Goal: Transaction & Acquisition: Book appointment/travel/reservation

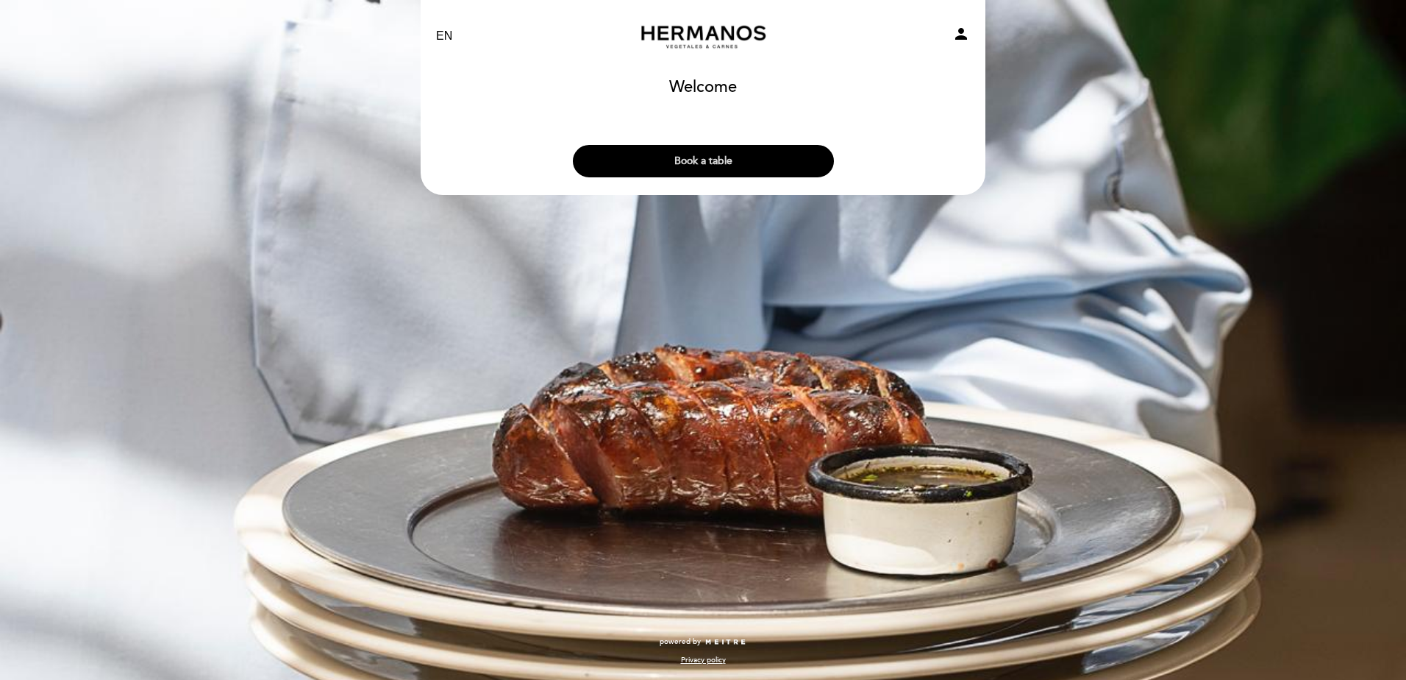
click at [723, 161] on button "Book a table" at bounding box center [703, 161] width 261 height 32
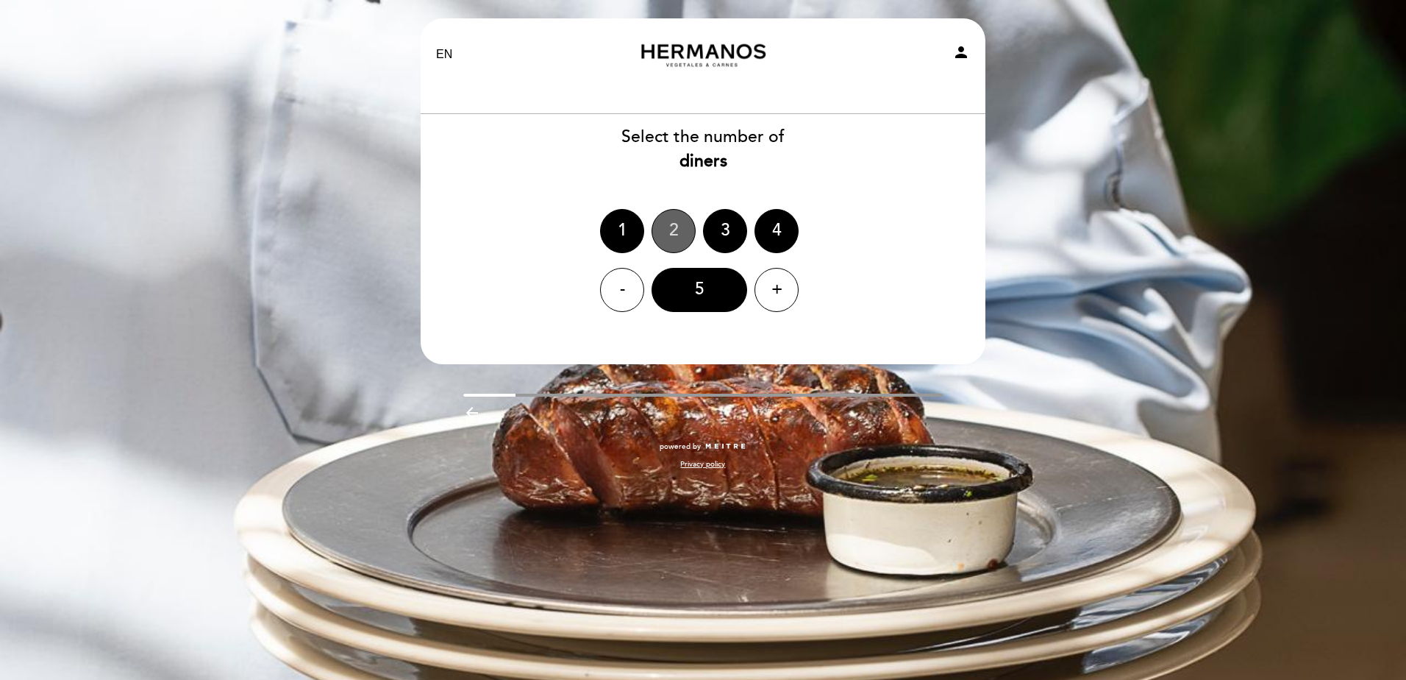
click at [676, 237] on div "2" at bounding box center [674, 231] width 44 height 44
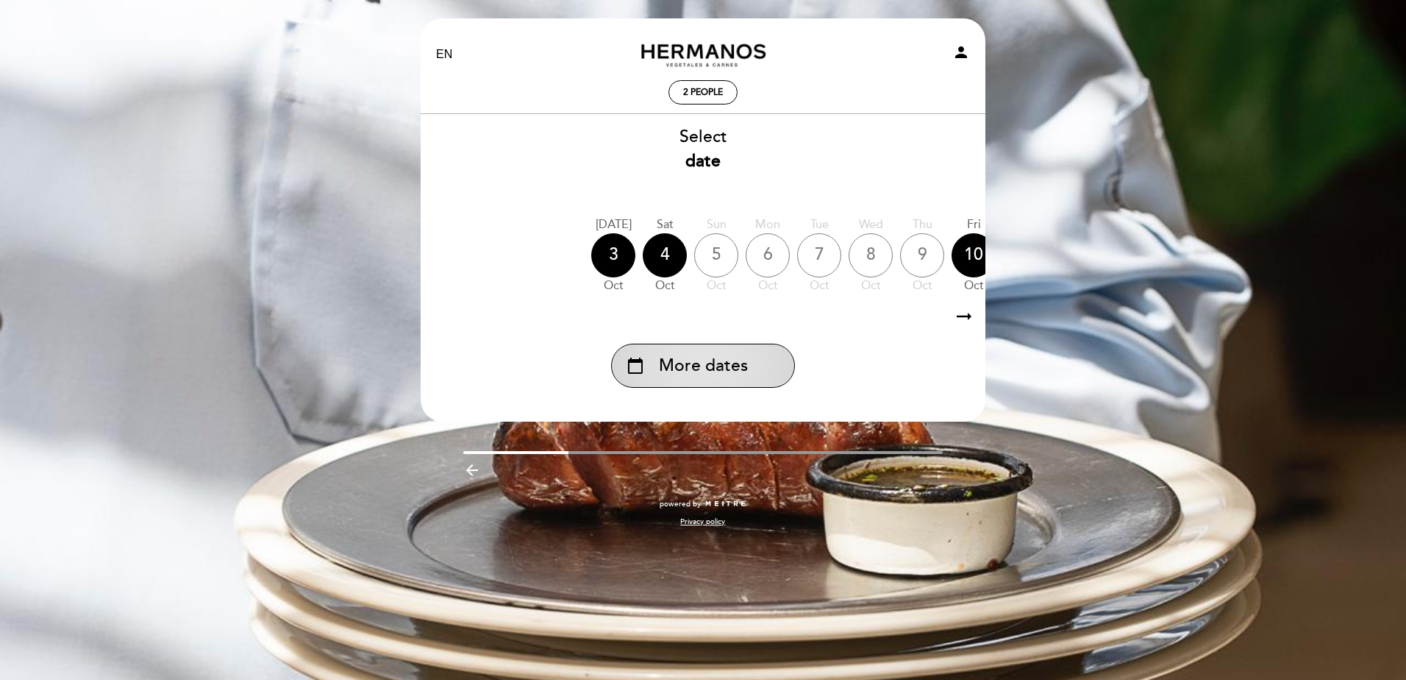
click at [722, 365] on span "More dates" at bounding box center [703, 366] width 89 height 24
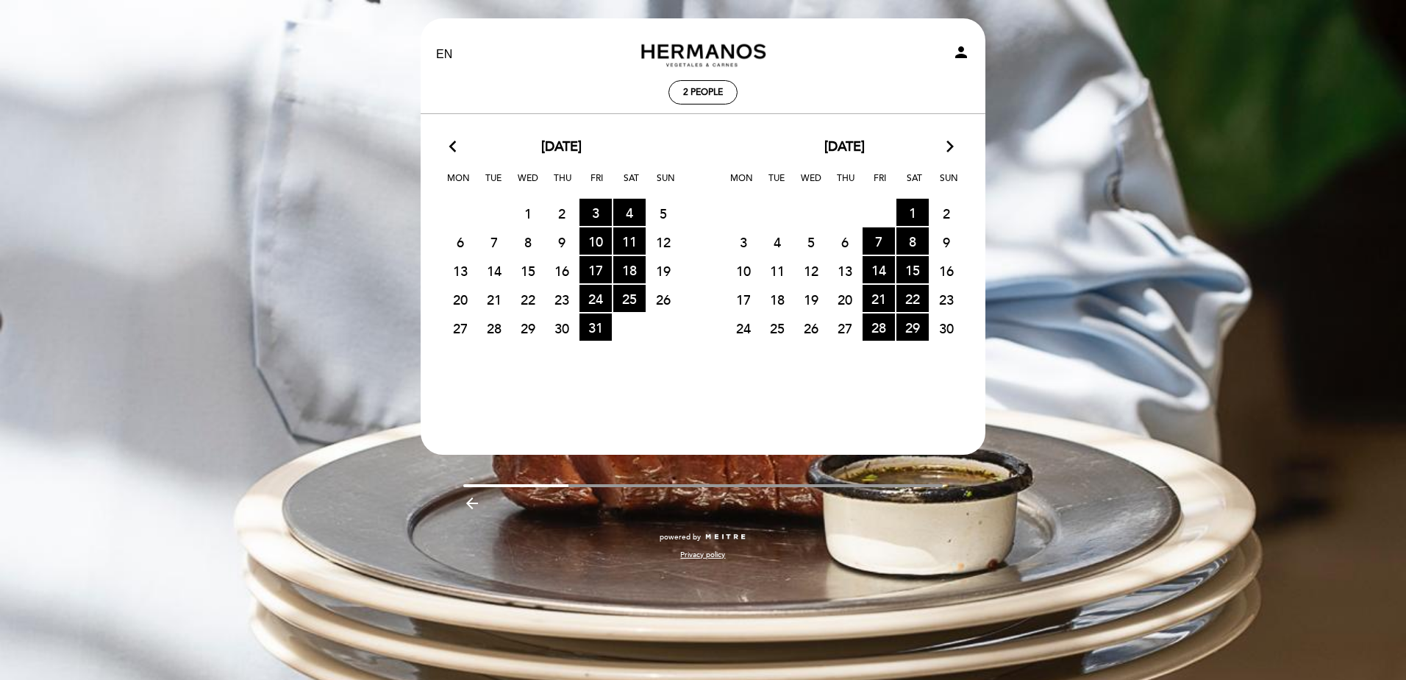
click at [952, 145] on icon "arrow_forward_ios" at bounding box center [950, 147] width 13 height 19
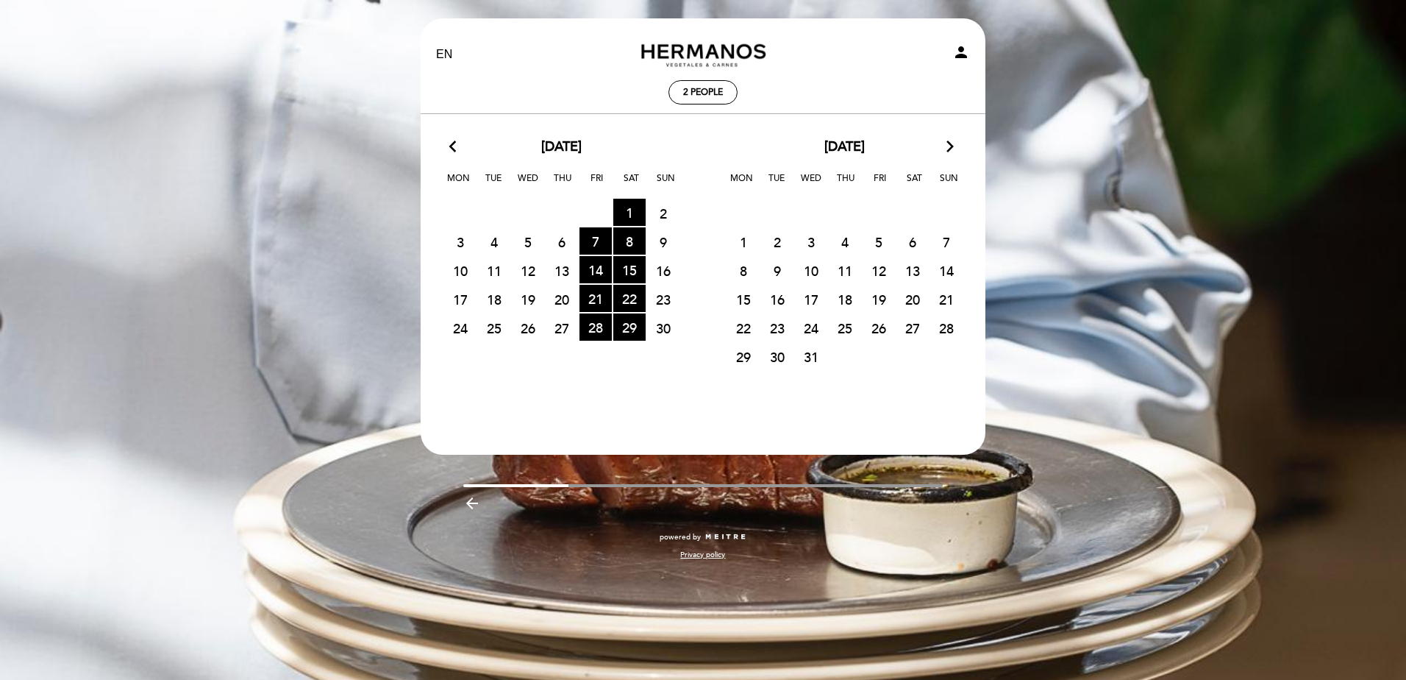
click at [950, 144] on icon "arrow_forward_ios" at bounding box center [950, 147] width 13 height 19
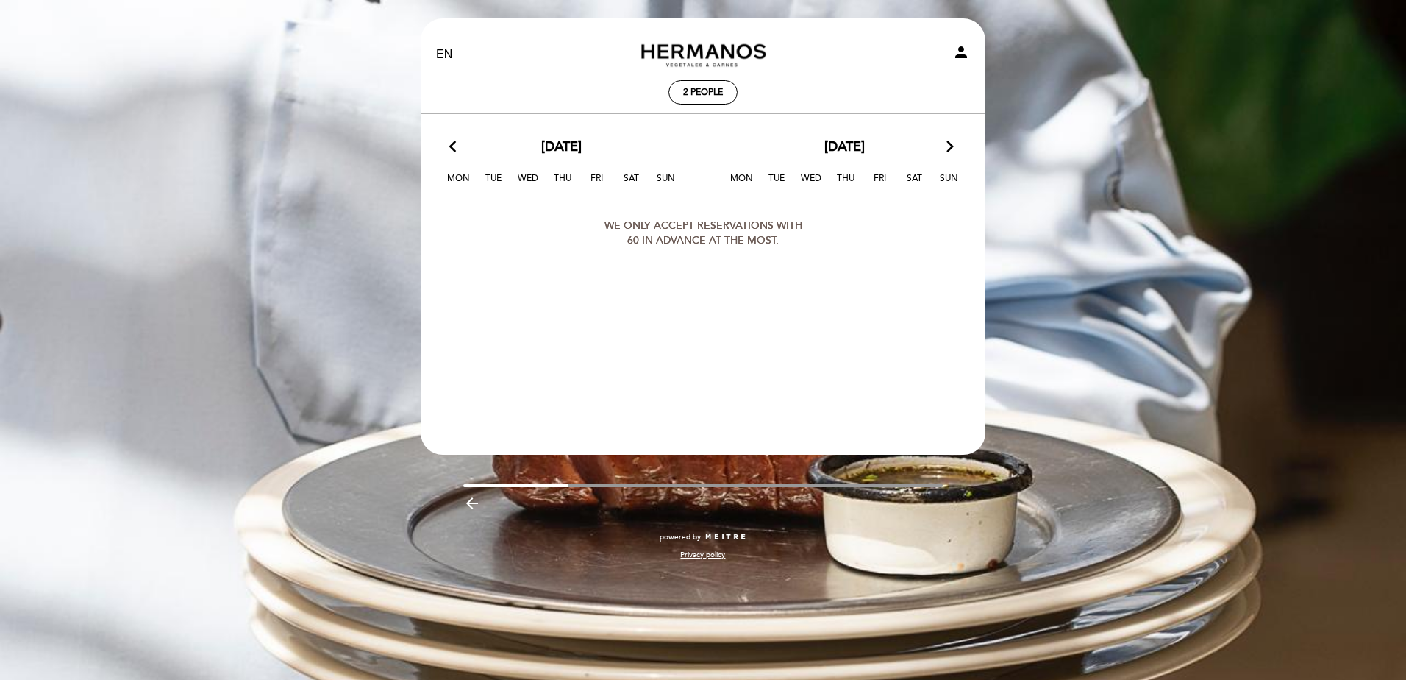
click at [452, 144] on icon "arrow_back_ios" at bounding box center [455, 147] width 13 height 19
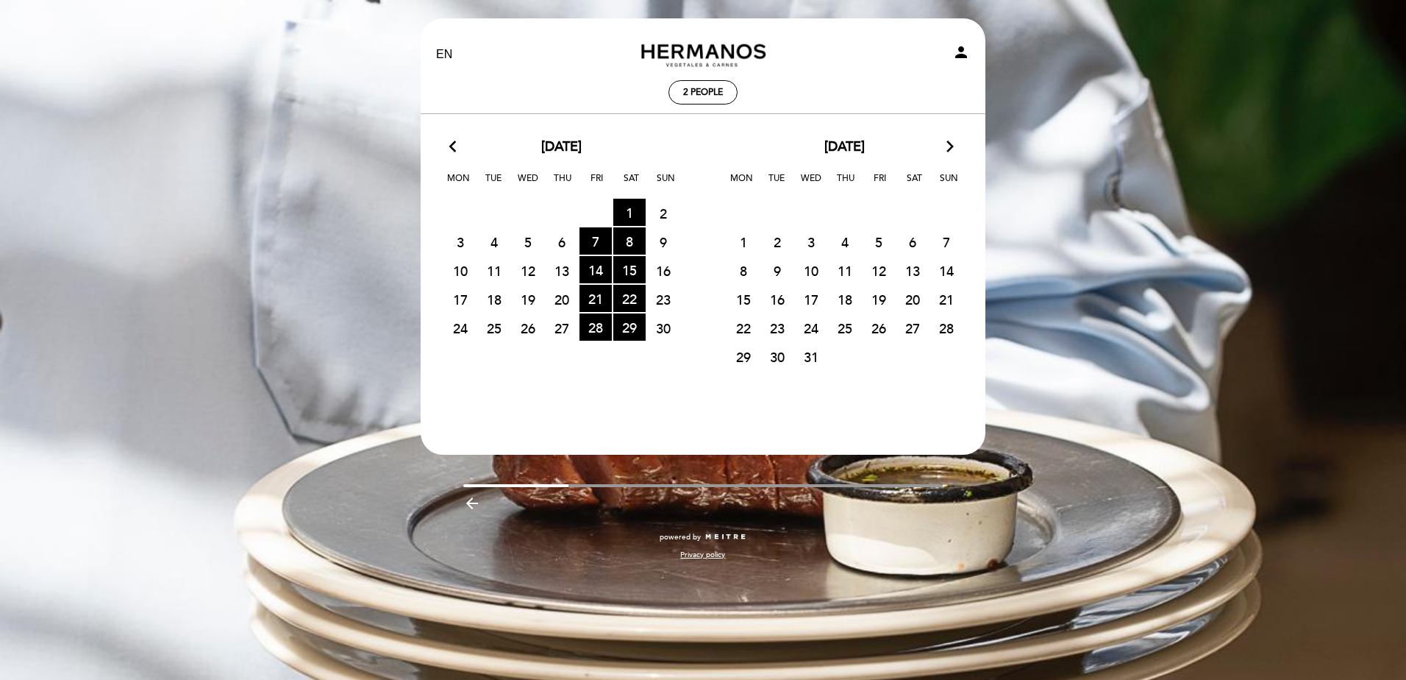
click at [452, 146] on icon "arrow_back_ios" at bounding box center [455, 147] width 13 height 19
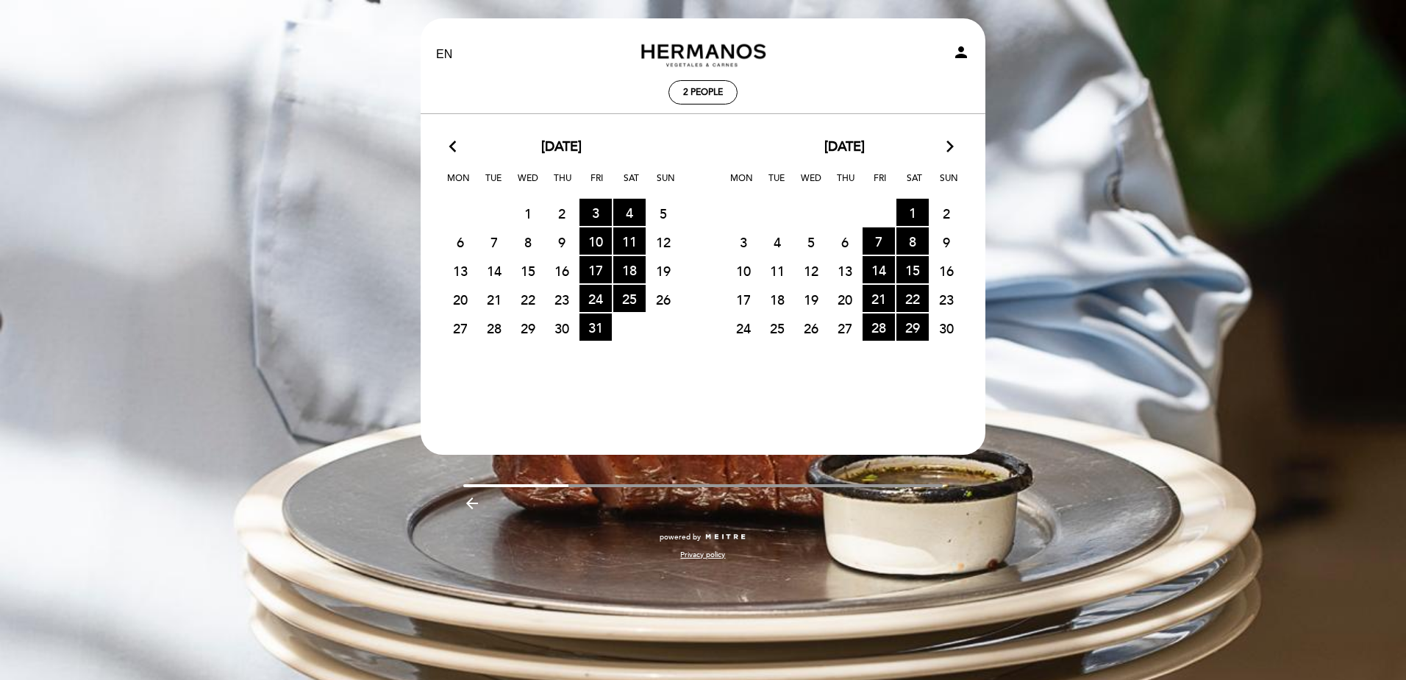
click at [951, 148] on icon "arrow_forward_ios" at bounding box center [950, 147] width 13 height 19
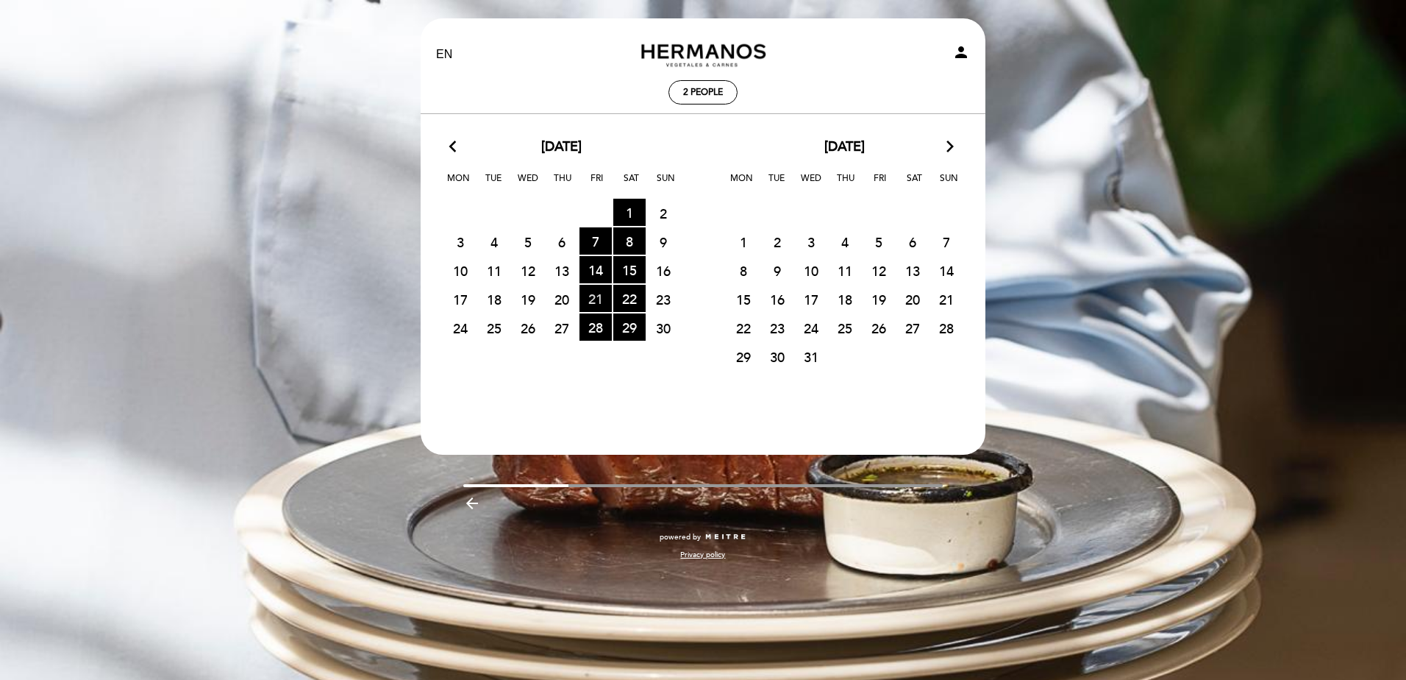
click at [599, 293] on span "21 RESERVATIONS AVAILABLE" at bounding box center [596, 298] width 32 height 27
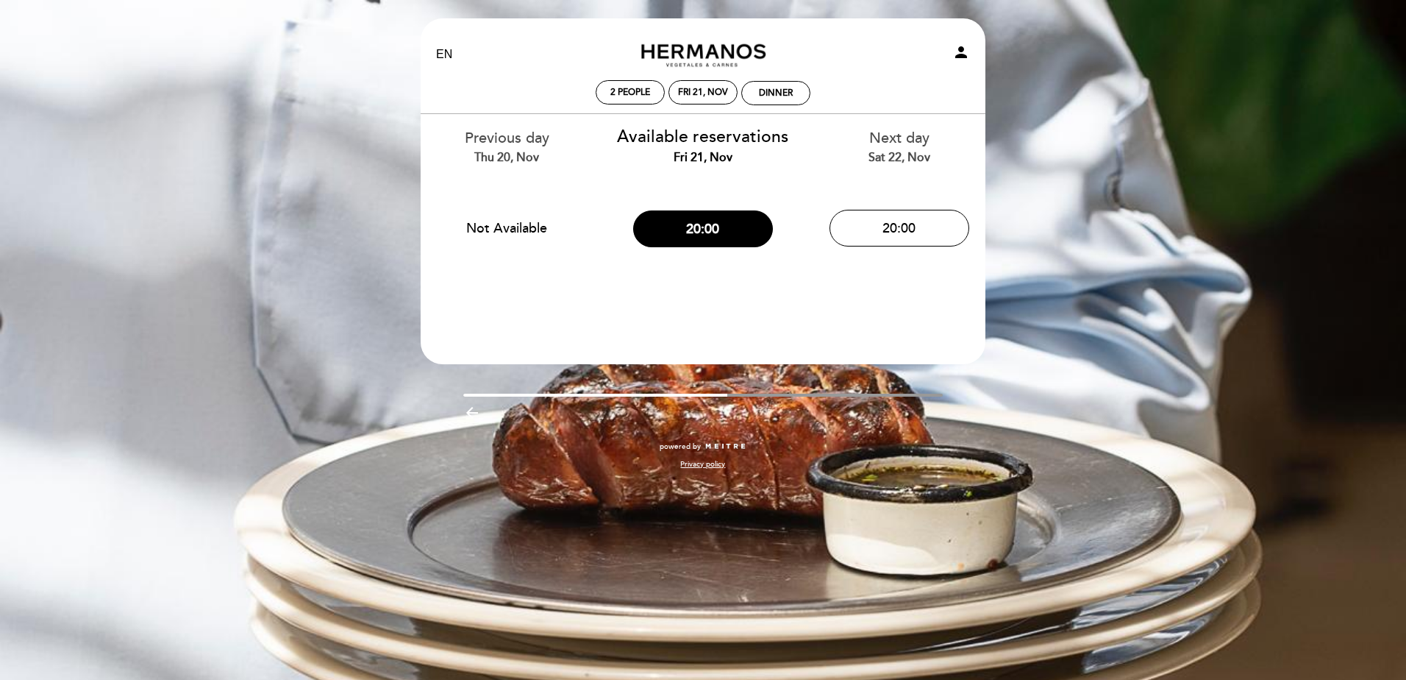
click at [677, 55] on link "Hermanos" at bounding box center [703, 55] width 184 height 40
click at [694, 47] on link "Hermanos" at bounding box center [703, 55] width 184 height 40
click at [713, 92] on div "Fri 21, Nov" at bounding box center [703, 92] width 50 height 11
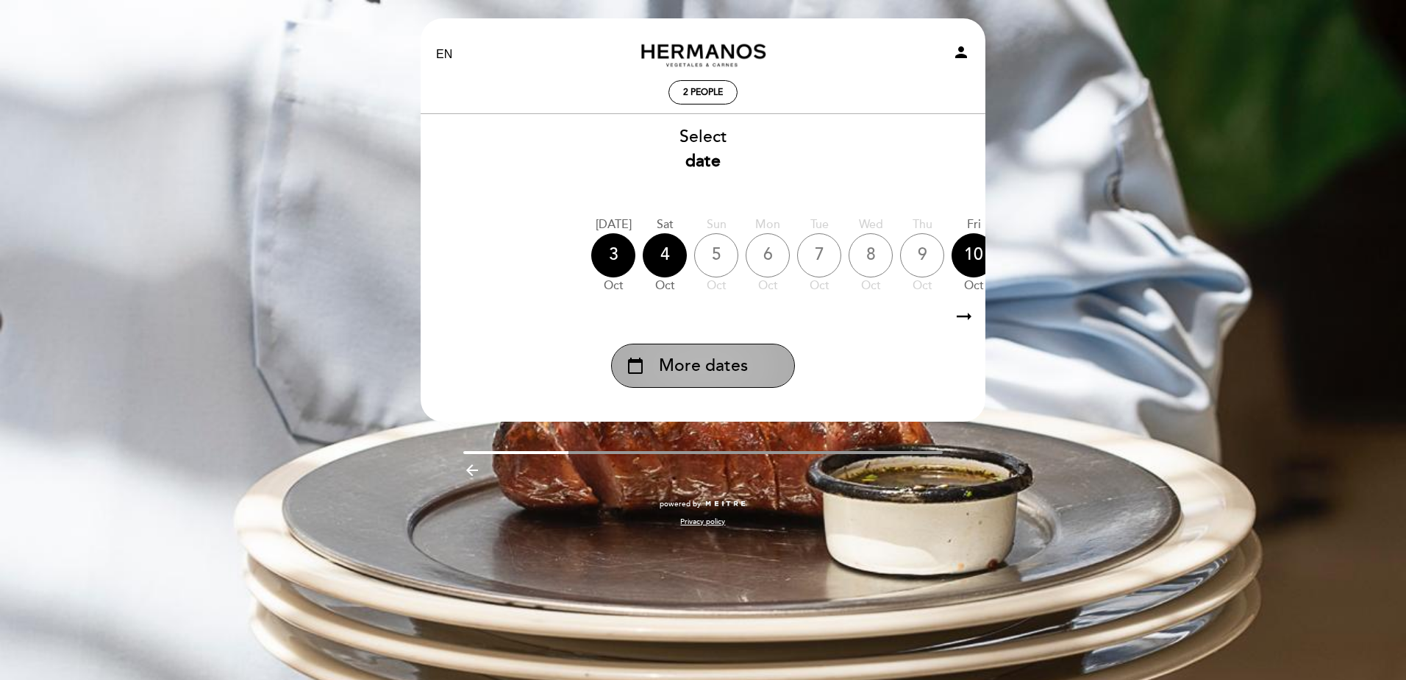
click at [710, 376] on span "More dates" at bounding box center [703, 366] width 89 height 24
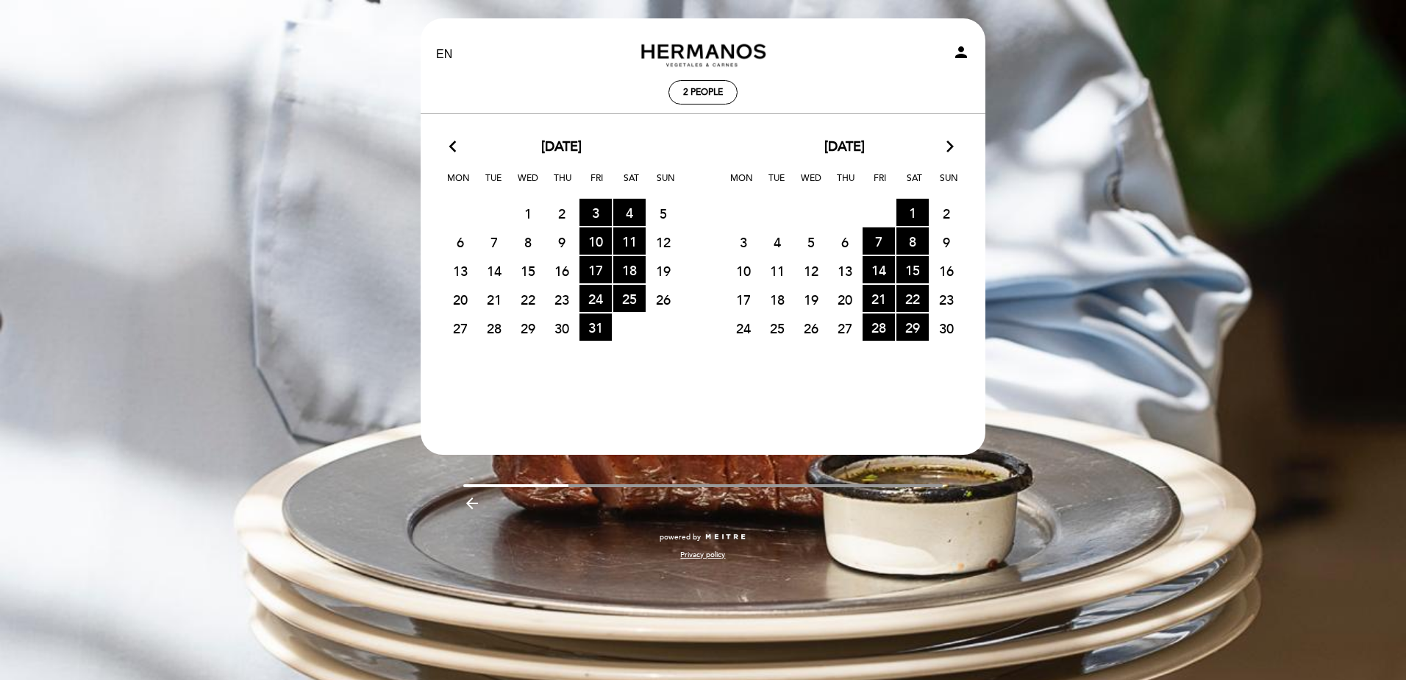
click at [952, 140] on icon "arrow_forward_ios" at bounding box center [950, 147] width 13 height 19
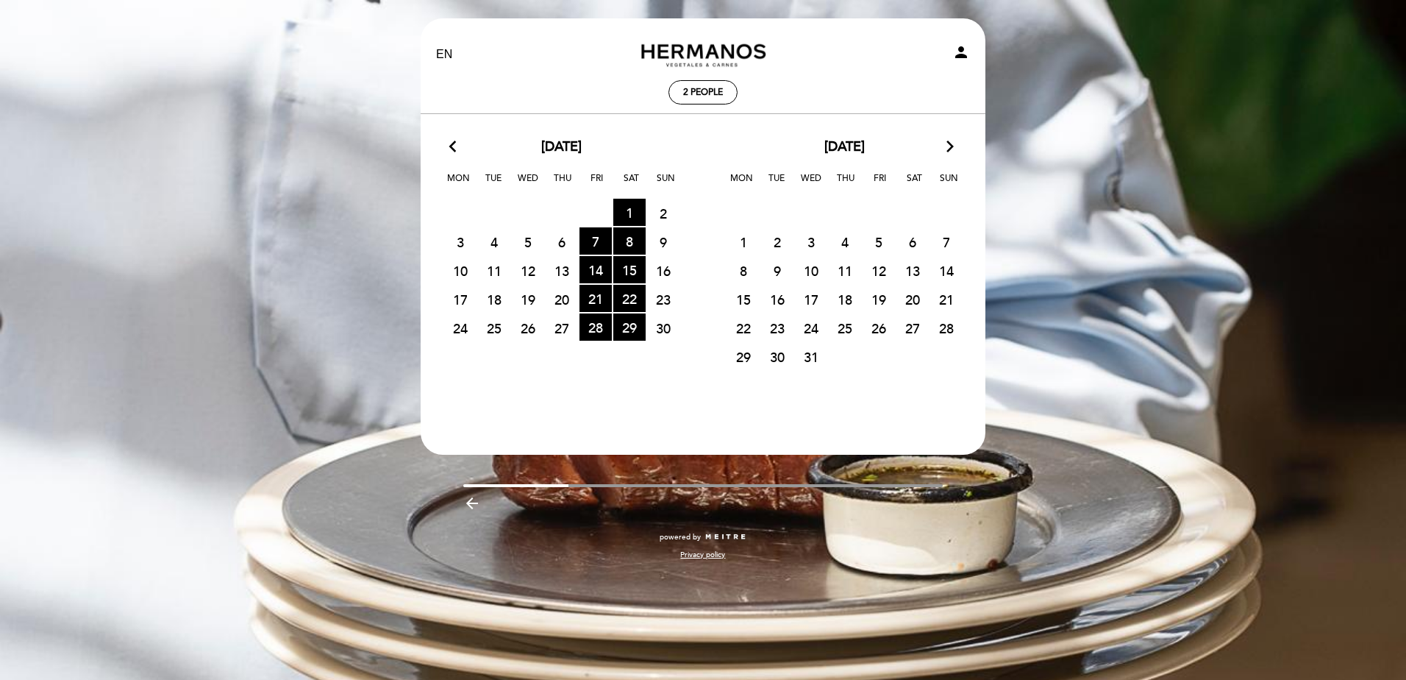
click at [950, 142] on icon "arrow_forward_ios" at bounding box center [950, 147] width 13 height 19
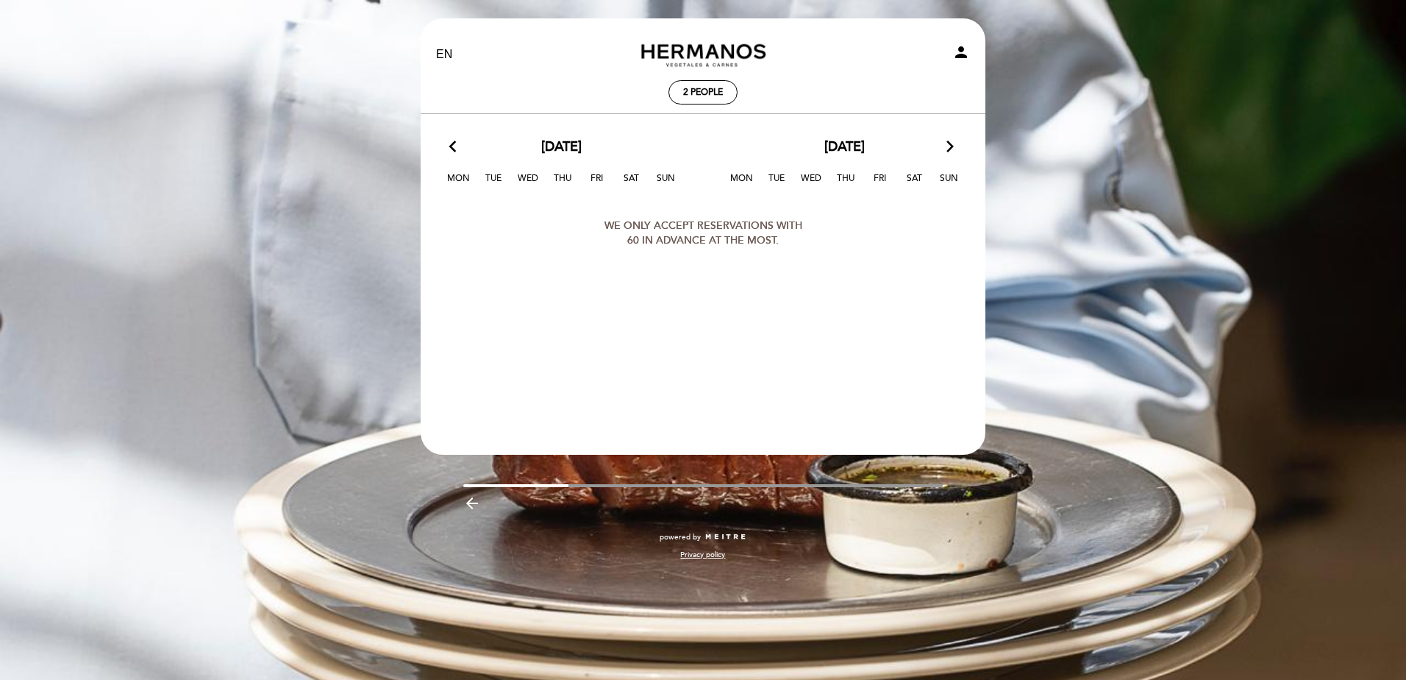
click at [452, 144] on icon "arrow_back_ios" at bounding box center [455, 147] width 13 height 19
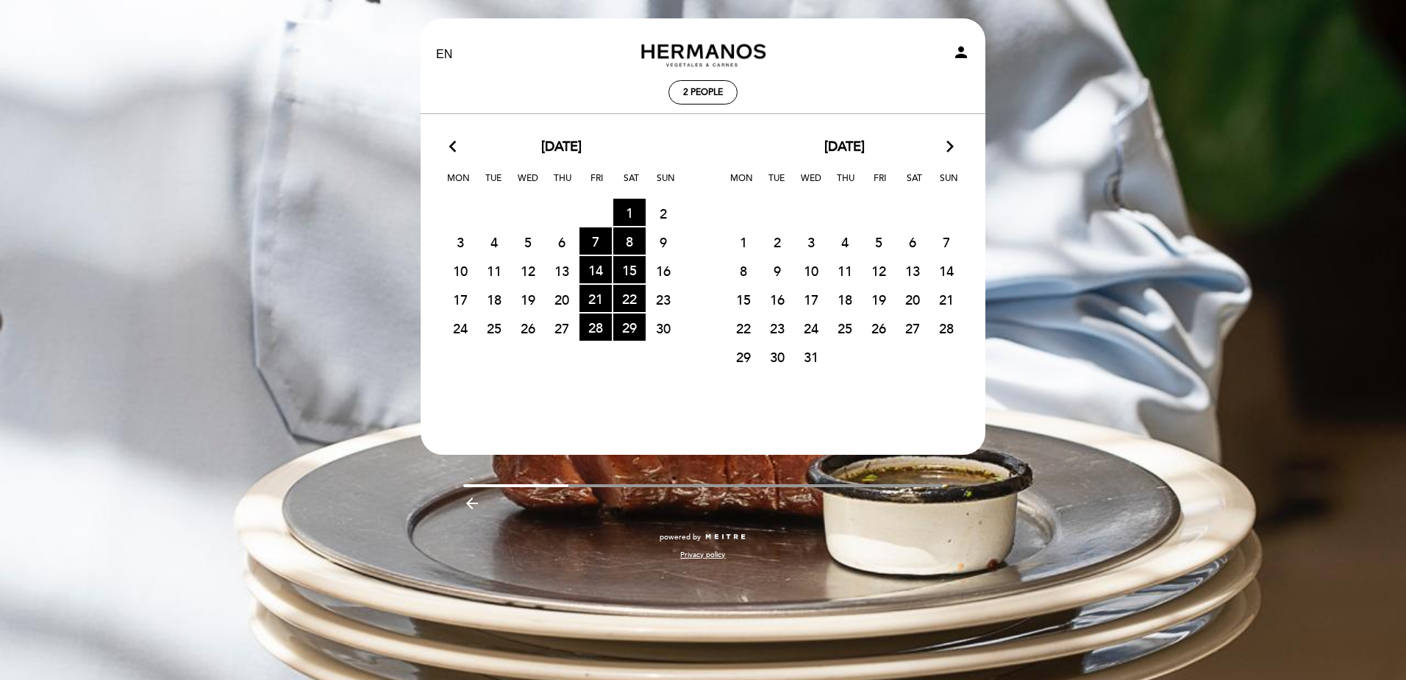
click at [452, 144] on icon "arrow_back_ios" at bounding box center [455, 147] width 13 height 19
